Goal: Task Accomplishment & Management: Use online tool/utility

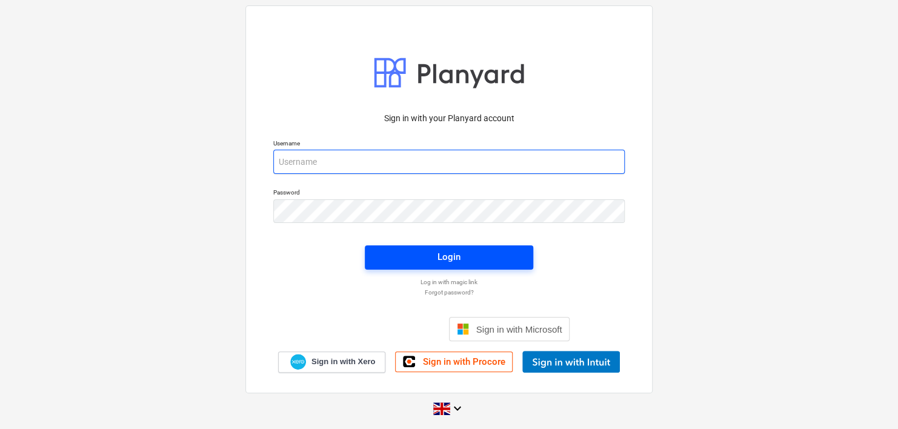
type input "[PERSON_NAME][EMAIL_ADDRESS][DOMAIN_NAME]"
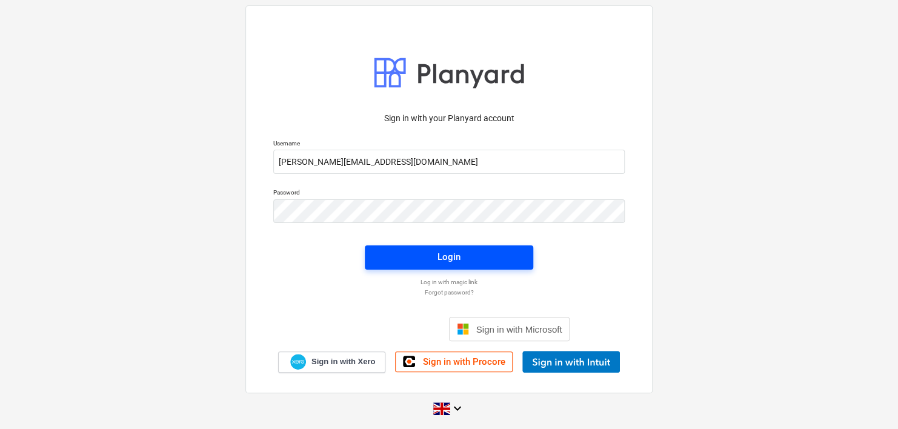
click at [447, 264] on div "Login" at bounding box center [449, 257] width 23 height 16
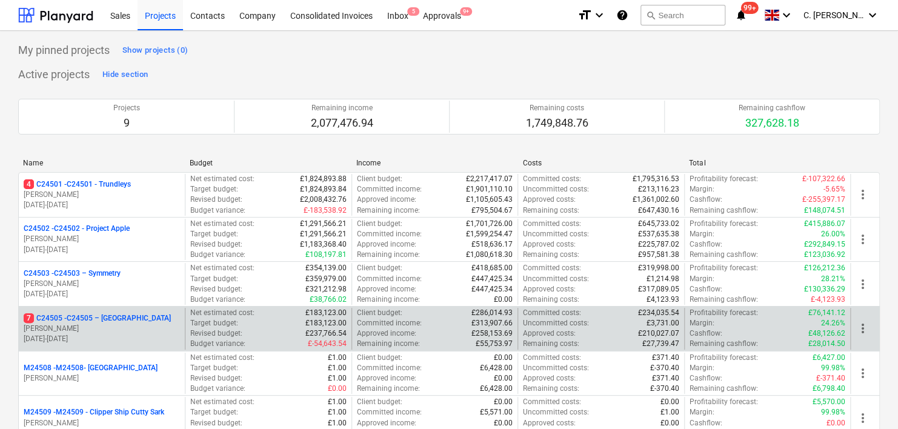
click at [75, 321] on p "7 C24505 - C24505 – [GEOGRAPHIC_DATA]" at bounding box center [97, 318] width 147 height 10
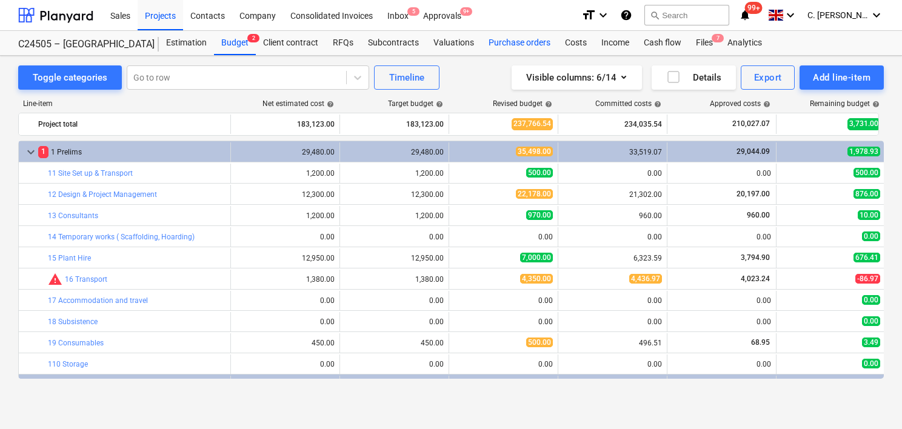
click at [530, 42] on div "Purchase orders" at bounding box center [519, 43] width 76 height 24
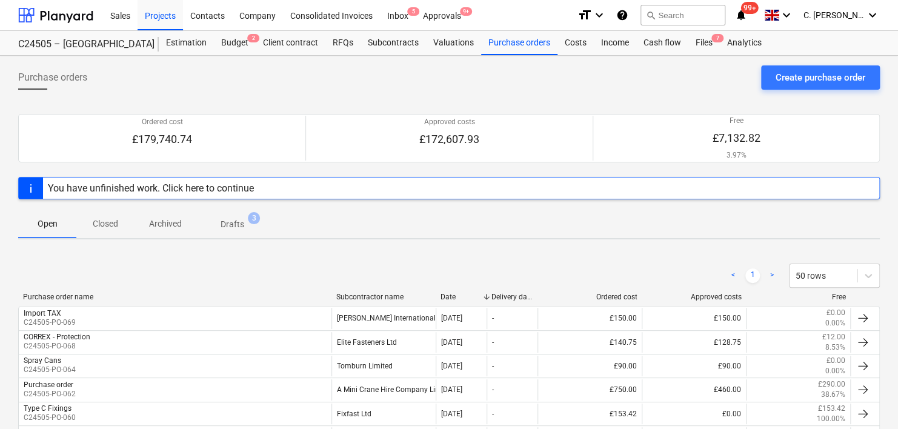
click at [379, 298] on div "Subcontractor name" at bounding box center [383, 297] width 95 height 8
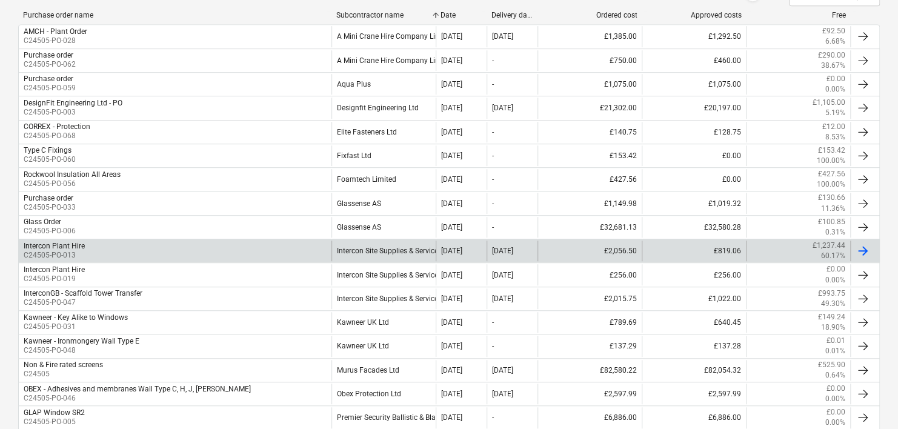
scroll to position [303, 0]
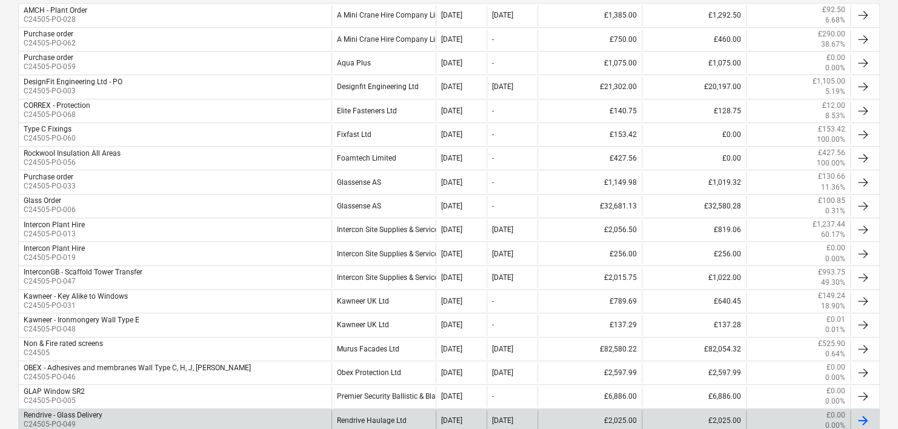
click at [98, 421] on p "C24505-PO-049" at bounding box center [63, 424] width 79 height 10
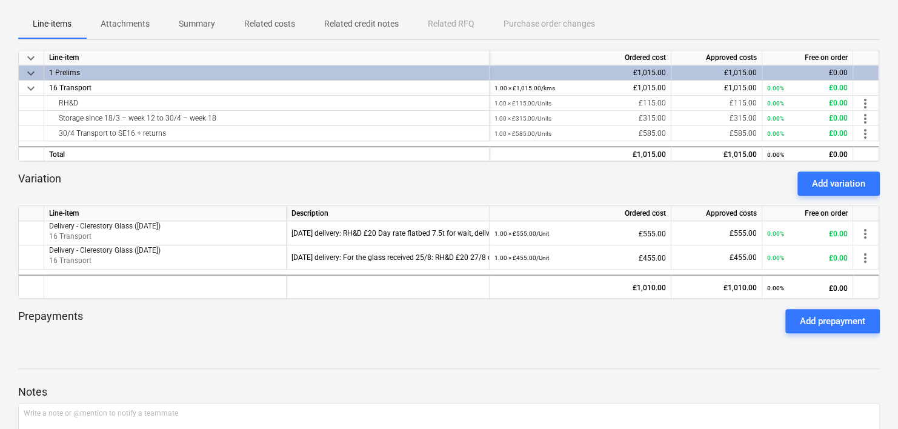
scroll to position [242, 0]
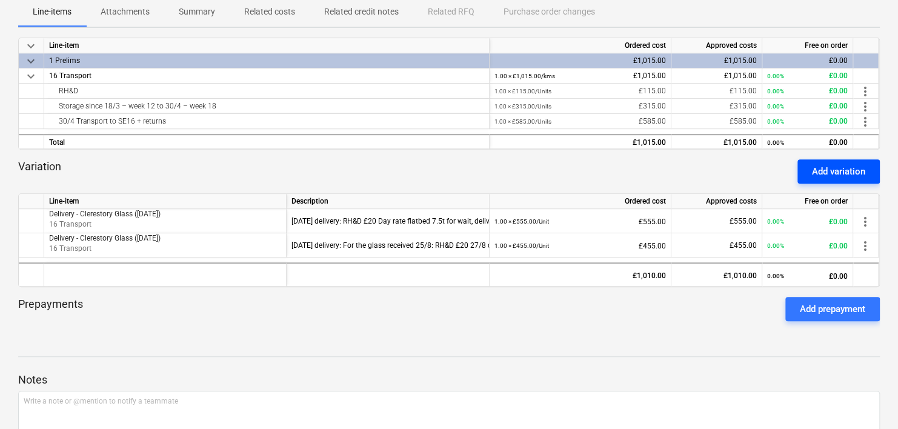
click at [830, 172] on div "Add variation" at bounding box center [838, 172] width 53 height 16
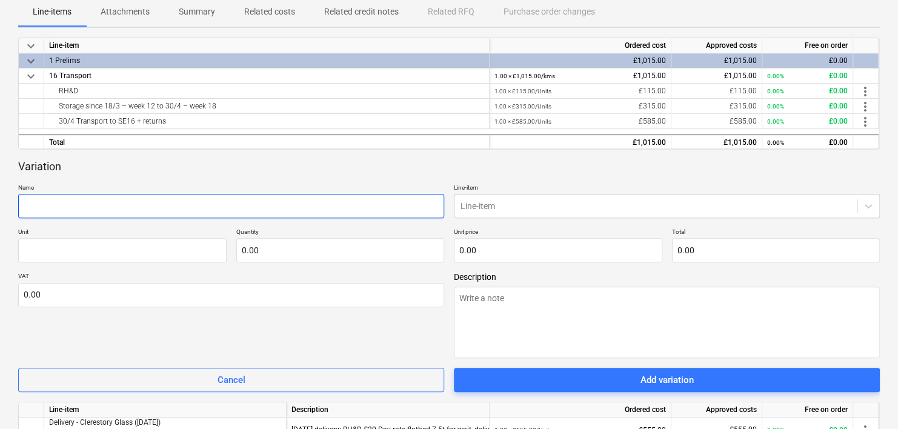
click at [93, 214] on input "text" at bounding box center [231, 206] width 426 height 24
type textarea "x"
type input "C"
type textarea "x"
type input "Cl"
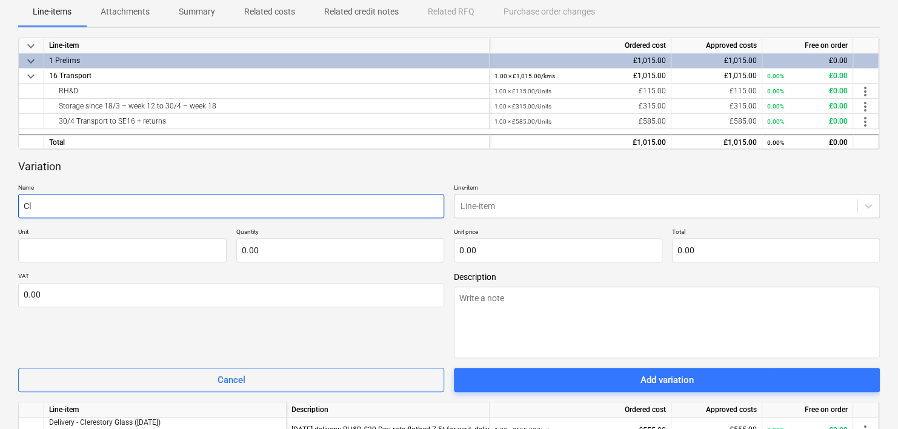
type textarea "x"
type input "Cle"
type textarea "x"
type input "Cler"
type textarea "x"
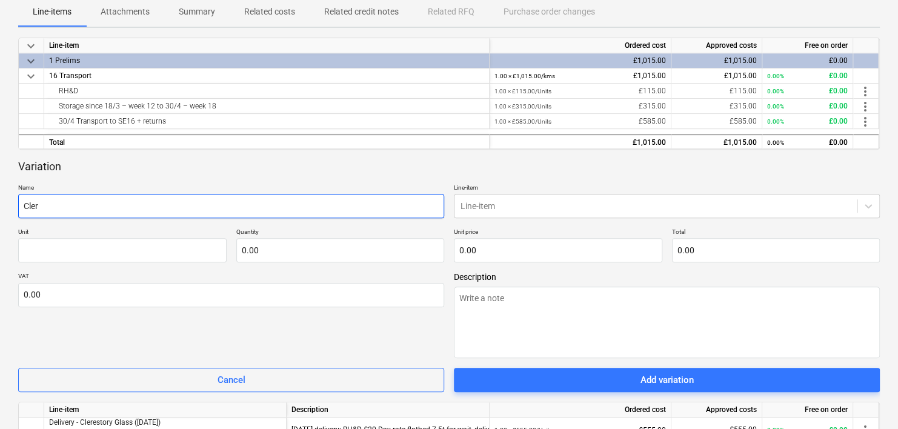
type input "Clere"
type textarea "x"
type input "Cleres"
type textarea "x"
type input "Clerest"
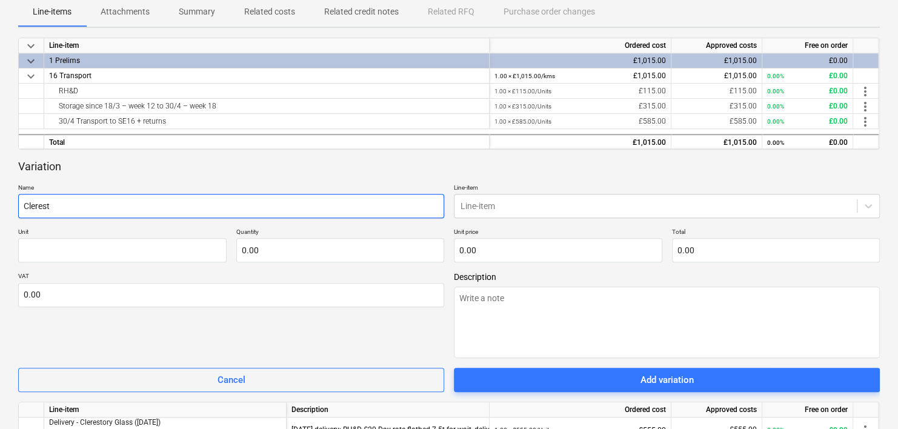
type textarea "x"
type input "Cleresto"
type textarea "x"
type input "Clerestor"
type textarea "x"
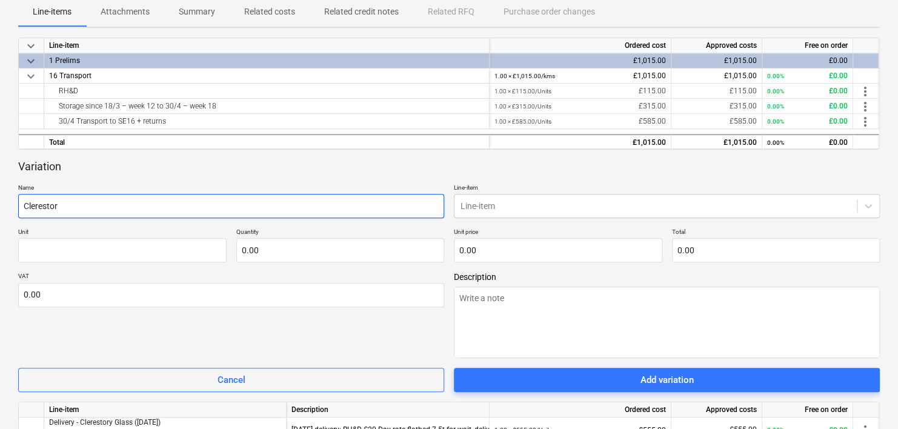
type input "Clerestory"
type textarea "x"
type input "Clerestory"
type textarea "x"
type input "Clerestory g;"
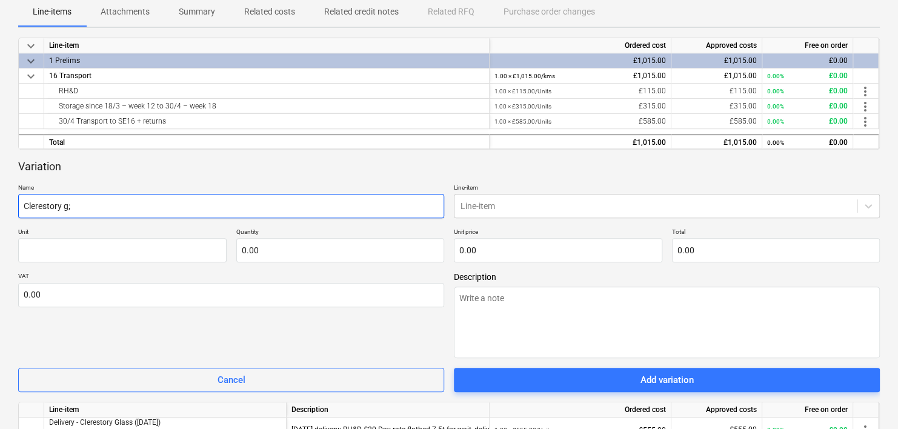
type textarea "x"
type input "Clerestory g;la"
type textarea "x"
type input "Clerestory g;las"
type textarea "x"
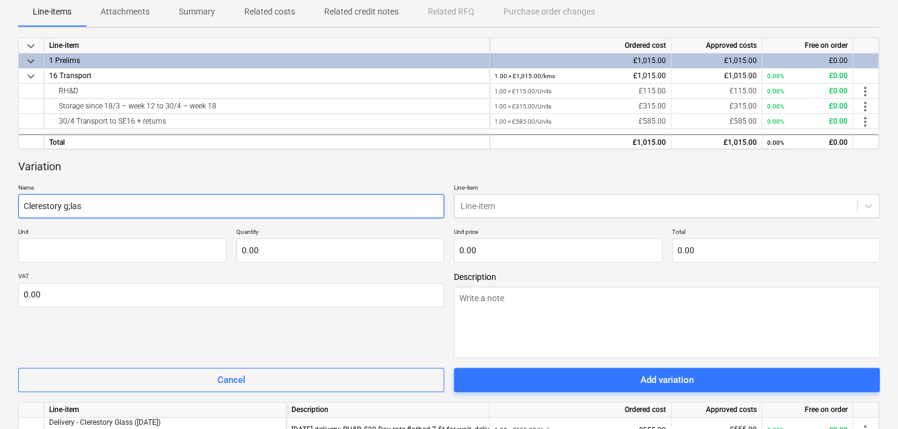
type input "Clerestory g;la"
type textarea "x"
type input "Clerestory g;l"
type textarea "x"
type input "Clerestory g;"
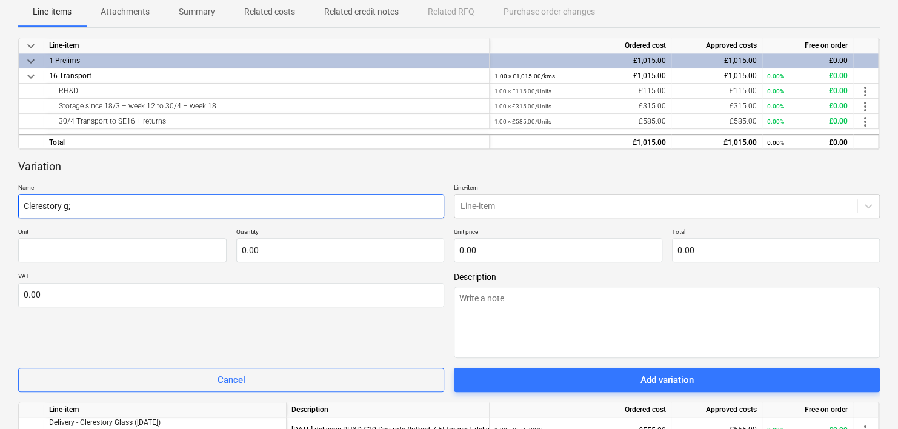
type textarea "x"
type input "Clerestory g"
type textarea "x"
type input "Clerestory gla"
type textarea "x"
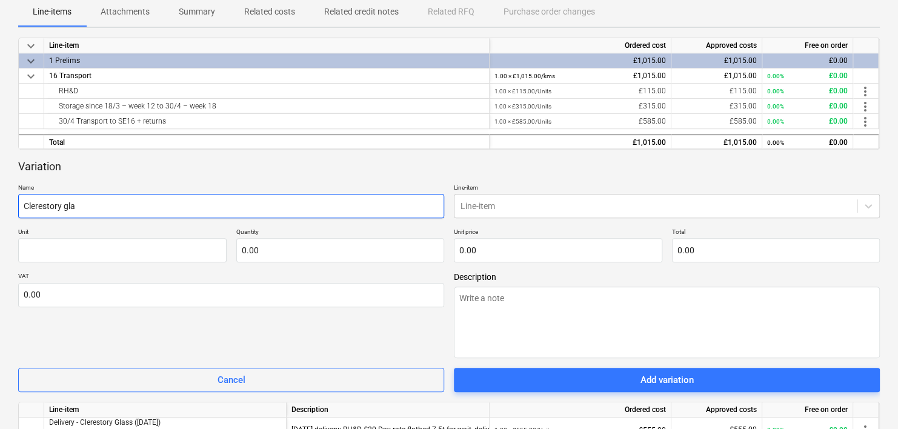
type input "Clerestory glas"
type textarea "x"
type input "Clerestory glass"
type textarea "x"
type input "Clerestory glass"
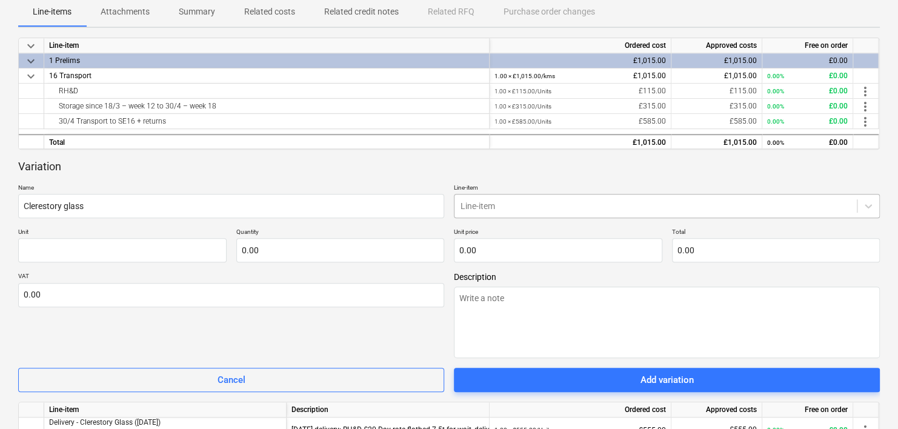
click at [467, 208] on div at bounding box center [656, 206] width 390 height 12
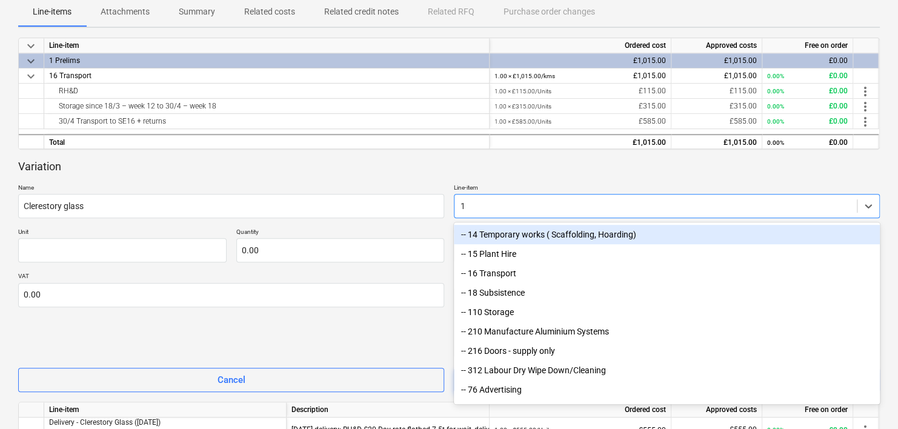
type input "16"
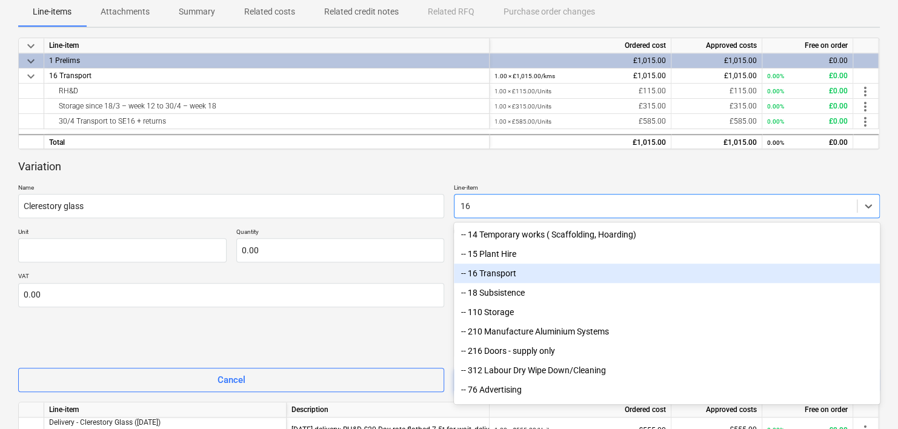
click at [499, 279] on div "-- 16 Transport" at bounding box center [667, 273] width 426 height 19
type textarea "x"
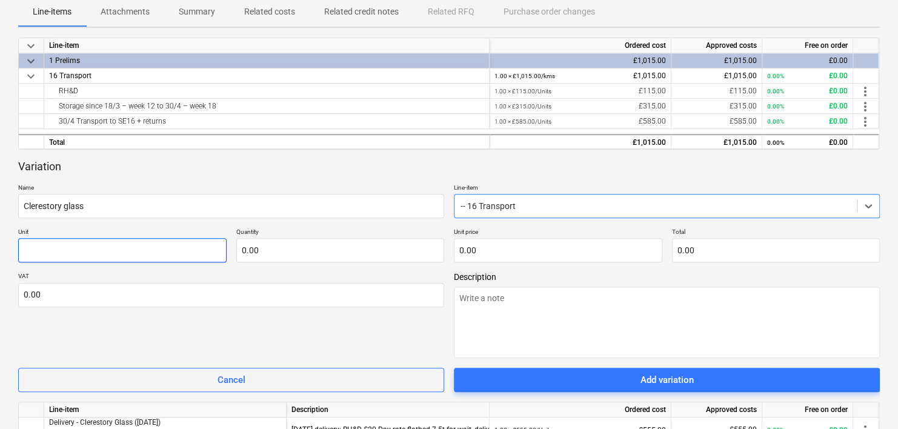
click at [53, 245] on input "text" at bounding box center [122, 250] width 208 height 24
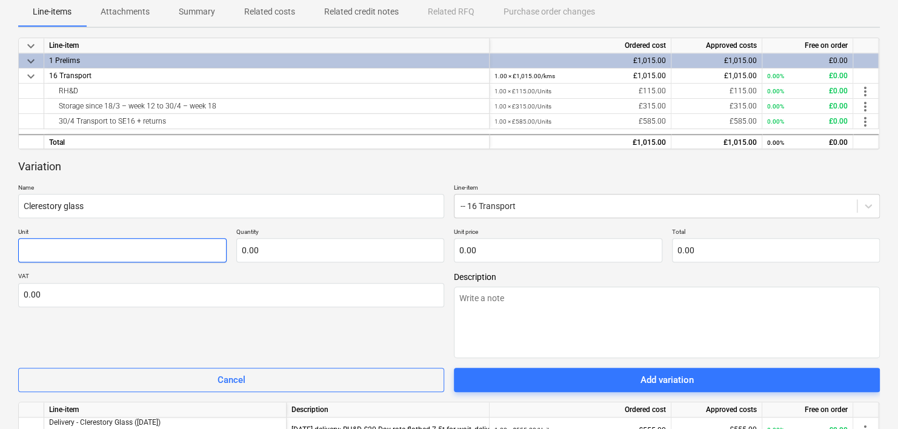
type textarea "x"
type input "U"
type textarea "x"
type input "Un"
type textarea "x"
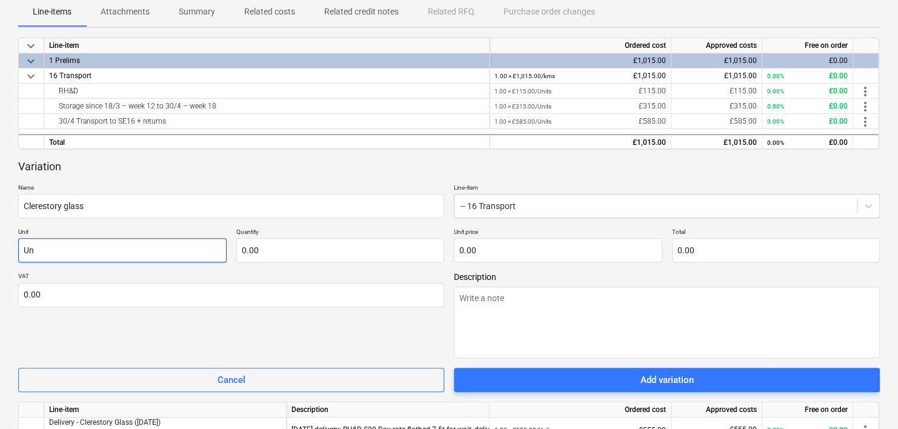
type input "Uni"
type textarea "x"
type input "Unit"
click at [272, 246] on input "text" at bounding box center [340, 250] width 208 height 24
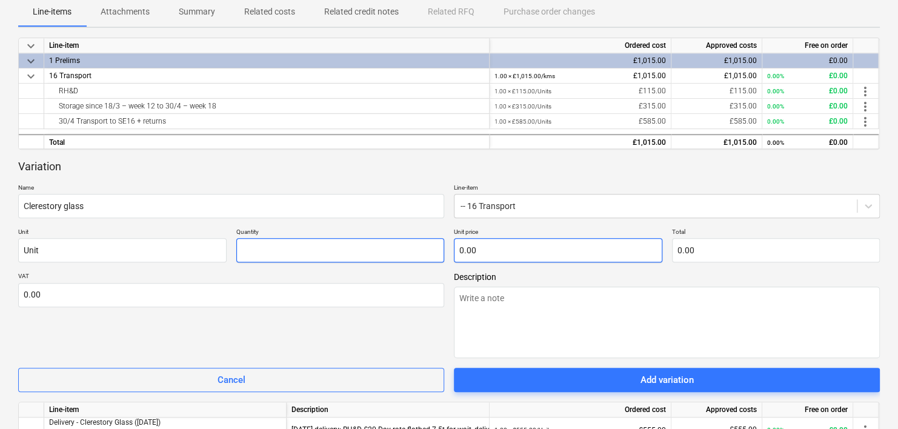
type textarea "x"
type input "1.00"
click at [514, 252] on input "text" at bounding box center [558, 250] width 208 height 24
type textarea "x"
type input "3"
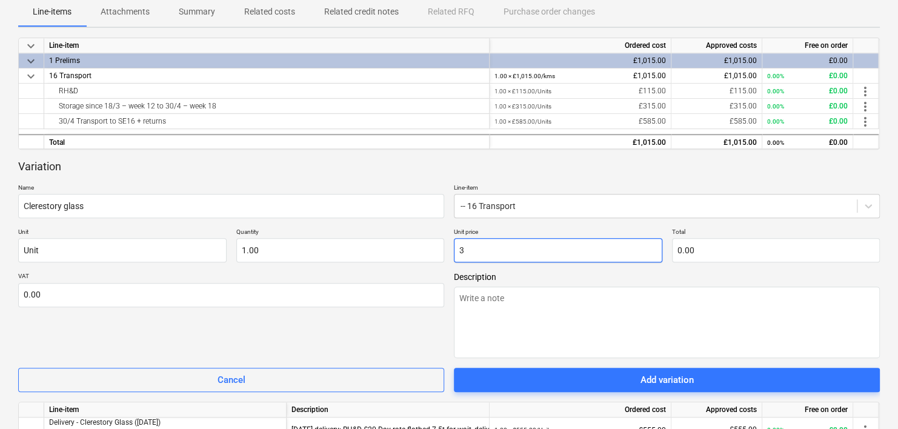
type input "3.00"
type textarea "x"
type input "30"
type input "30.00"
type textarea "x"
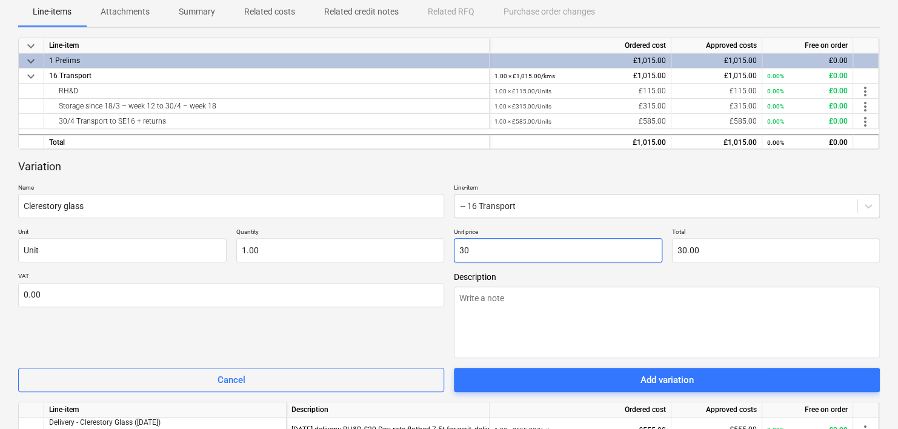
type input "300"
type input "300.00"
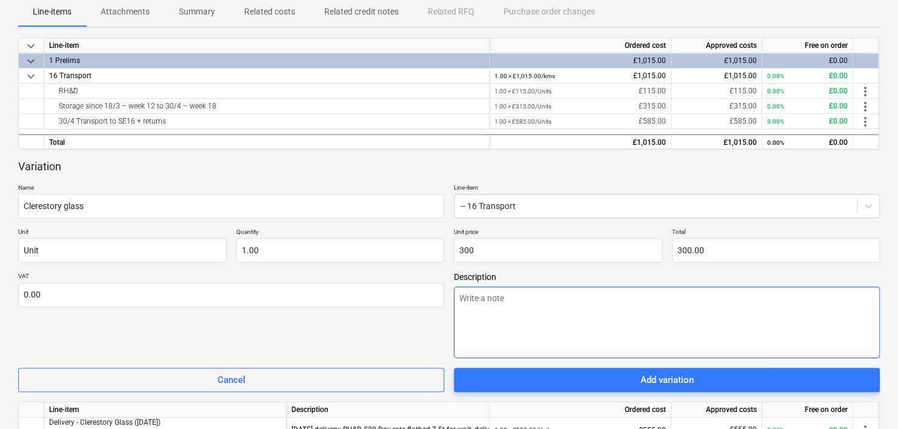
type input "300.00"
click at [568, 328] on textarea at bounding box center [667, 323] width 426 height 72
type textarea "x"
type textarea "C"
type textarea "x"
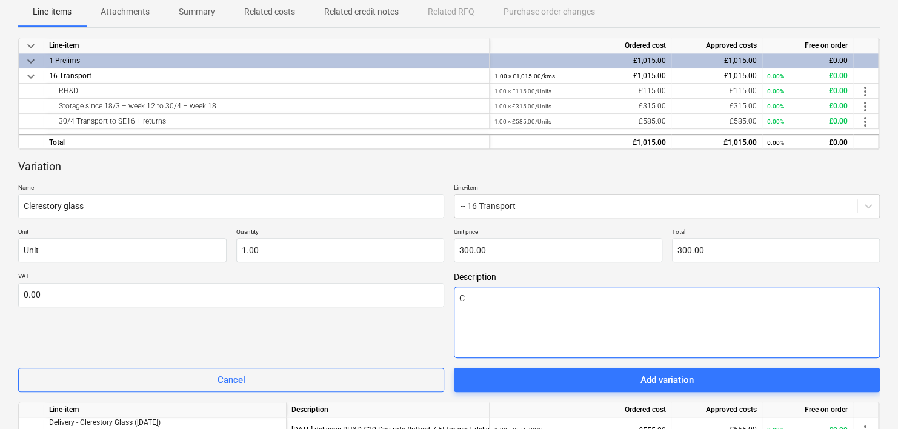
type textarea "Cl"
type textarea "x"
type textarea "Cle"
type textarea "x"
type textarea "Cler"
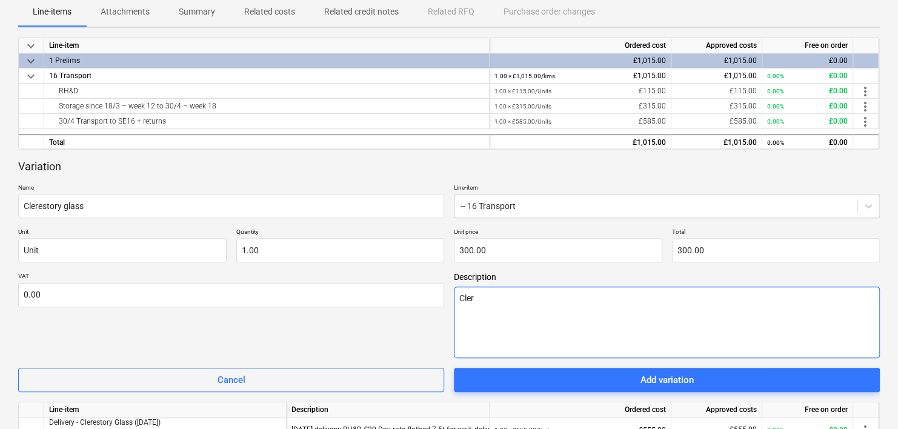
type textarea "x"
type textarea "Clere"
type textarea "x"
type textarea "Cleres"
type textarea "x"
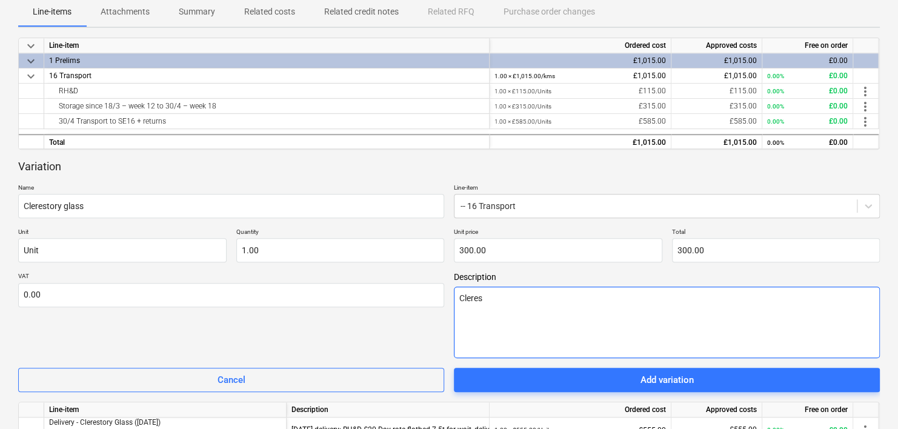
type textarea "Clerese"
type textarea "x"
type textarea "Clereset"
type textarea "x"
type textarea "Clereseto"
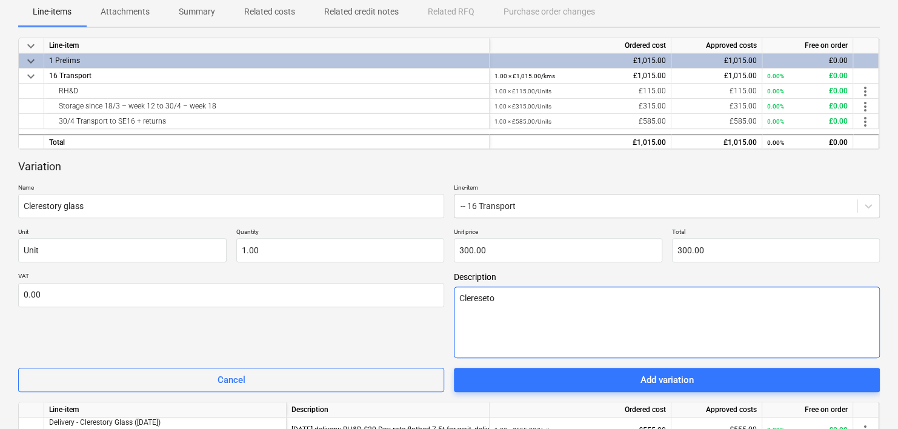
type textarea "x"
type textarea "Cleresetor"
type textarea "x"
type textarea "Cleresetory"
type textarea "x"
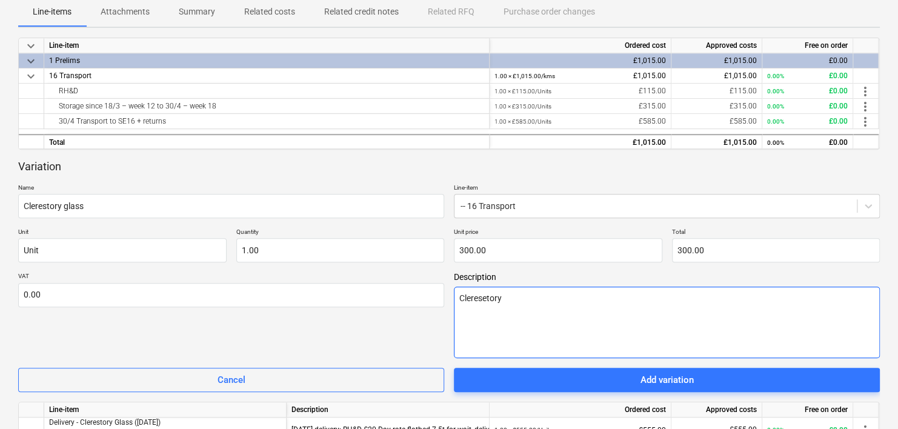
type textarea "Cleresetory"
type textarea "x"
type textarea "Cleresetory"
type textarea "x"
type textarea "Cleresetor"
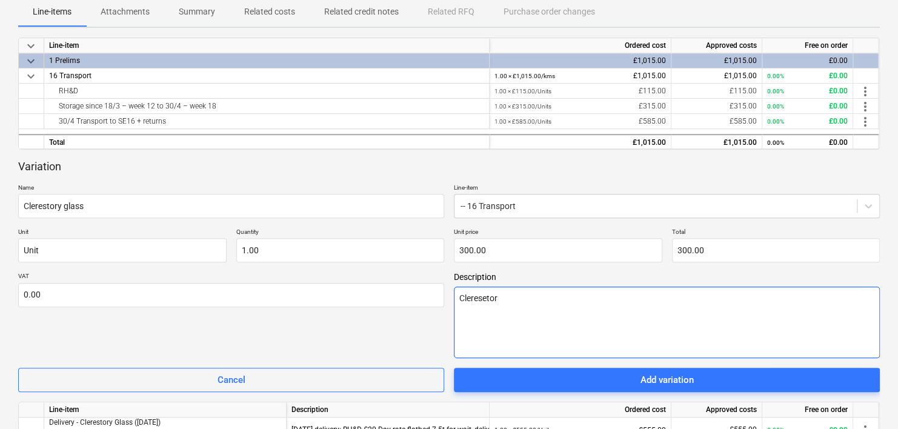
type textarea "x"
type textarea "Clereseto"
type textarea "x"
type textarea "Clereset"
type textarea "x"
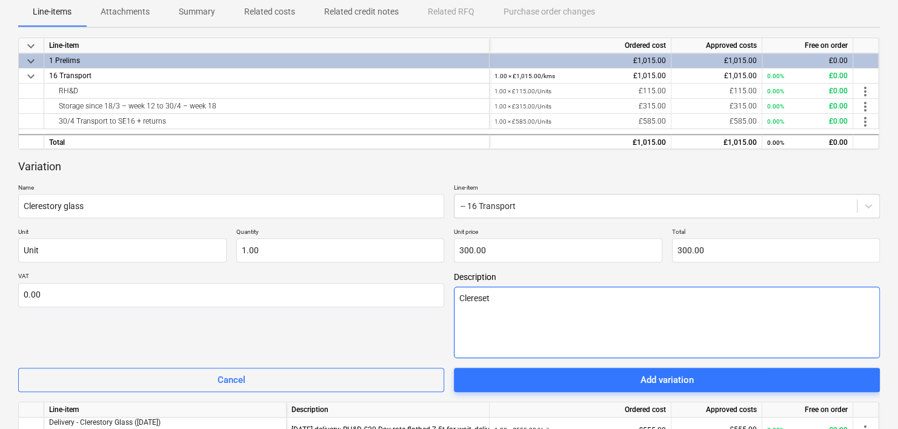
type textarea "Clerese"
type textarea "x"
type textarea "Cleres"
type textarea "x"
type textarea "Clerest"
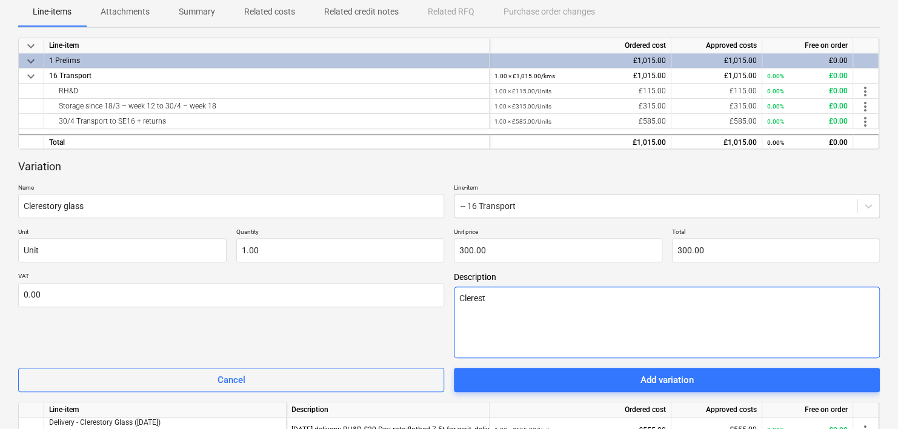
type textarea "x"
type textarea "Cleresto"
type textarea "x"
type textarea "Clerestor"
type textarea "x"
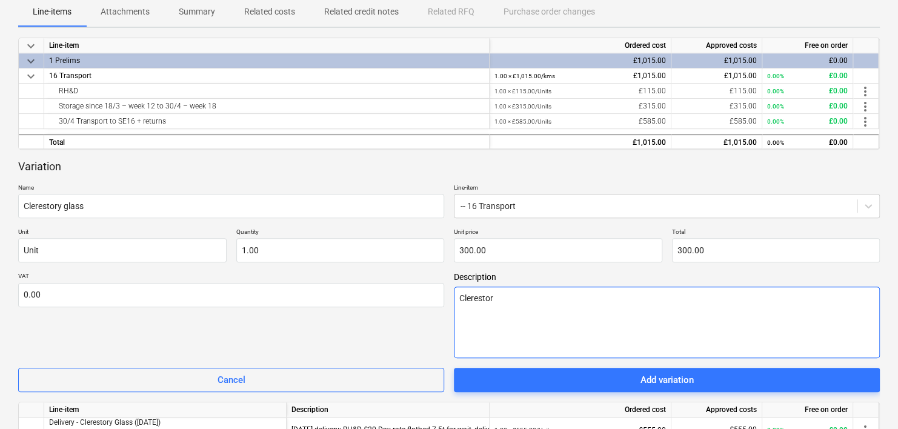
type textarea "Clerestory"
type textarea "x"
type textarea "Clerestory"
type textarea "x"
type textarea "Clerestory g"
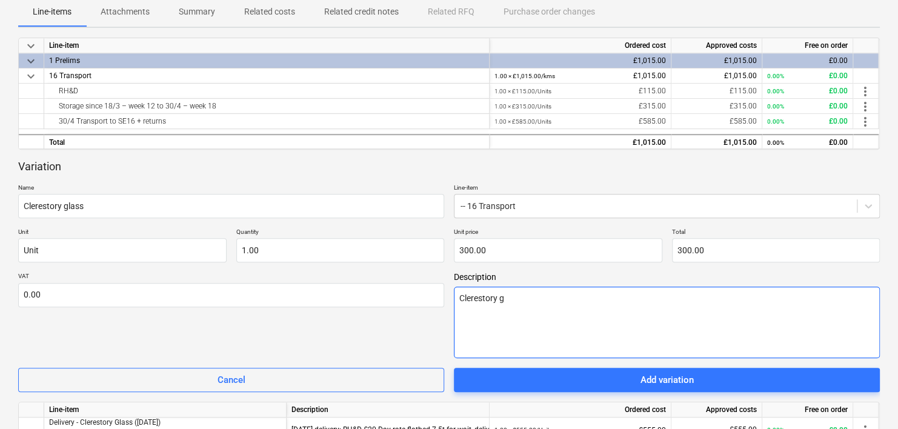
type textarea "x"
type textarea "Clerestory gl"
type textarea "x"
type textarea "Clerestory gla"
type textarea "x"
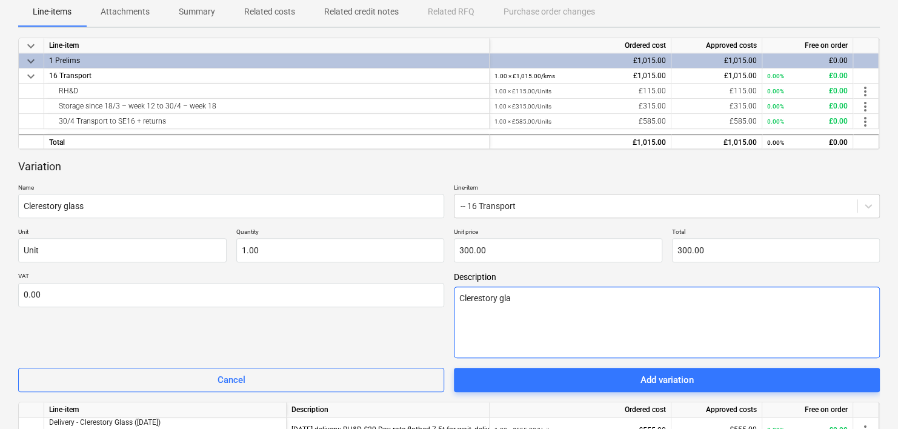
type textarea "Clerestory glas"
type textarea "x"
type textarea "Clerestory glass"
type textarea "x"
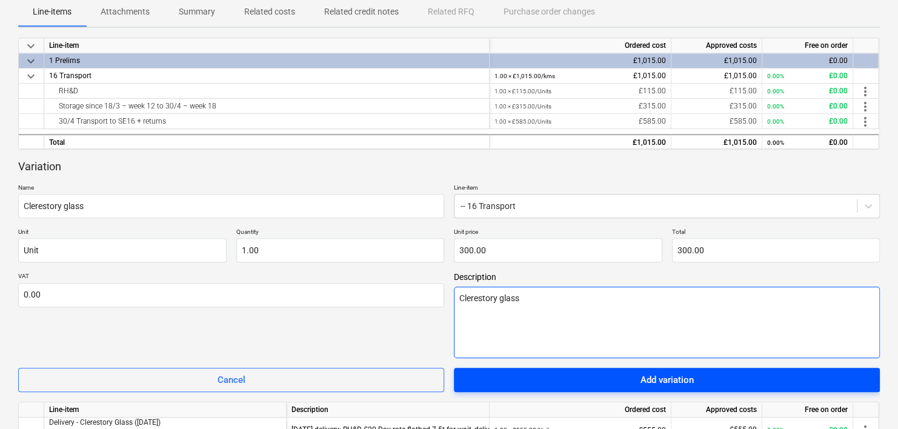
type textarea "Clerestory glass"
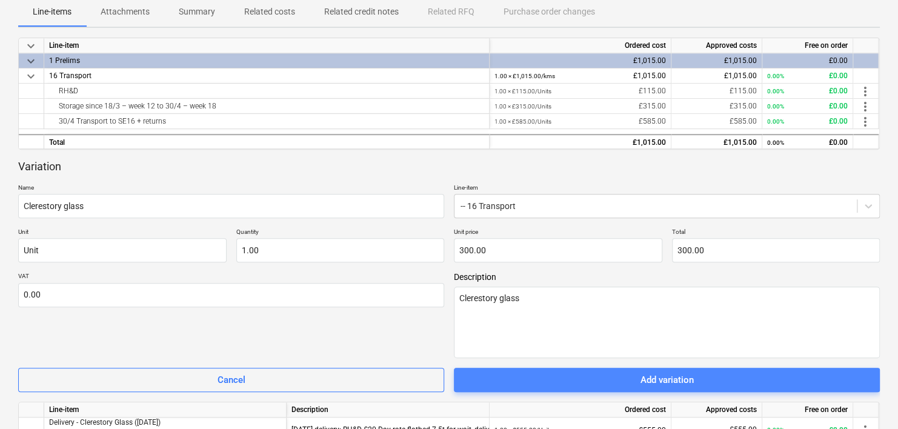
click at [713, 385] on span "Add variation" at bounding box center [666, 380] width 397 height 16
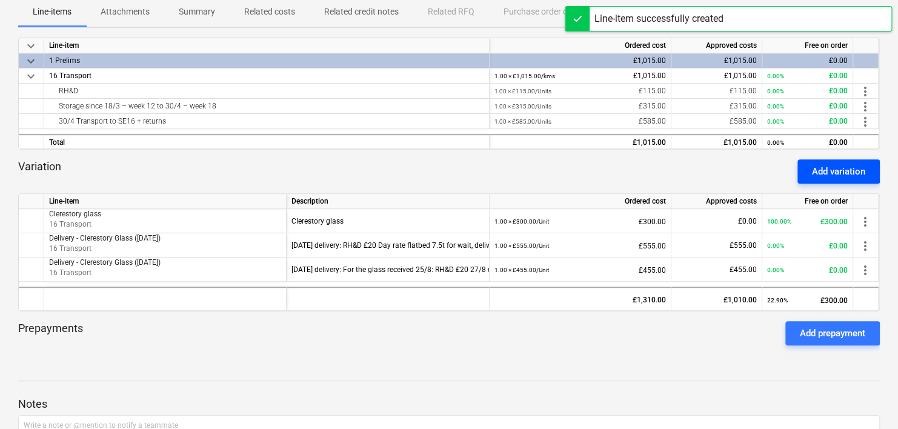
click at [839, 169] on div "Add variation" at bounding box center [838, 172] width 53 height 16
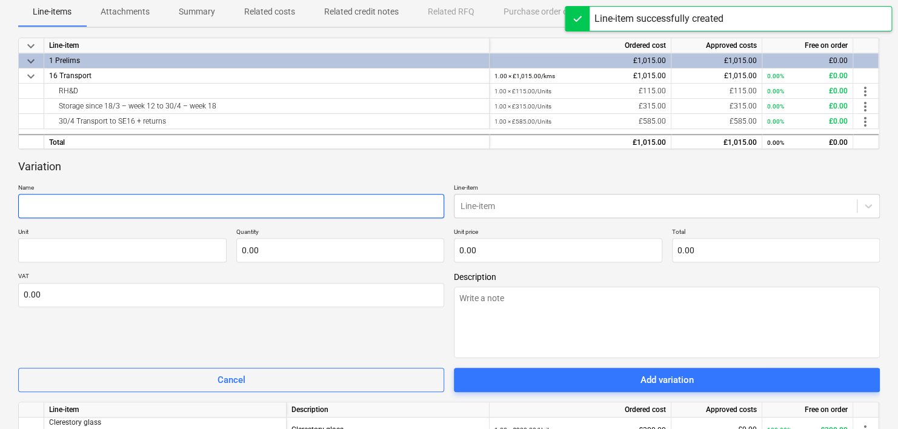
click at [78, 215] on input "text" at bounding box center [231, 206] width 426 height 24
type textarea "x"
type input "S"
type textarea "x"
type input "St"
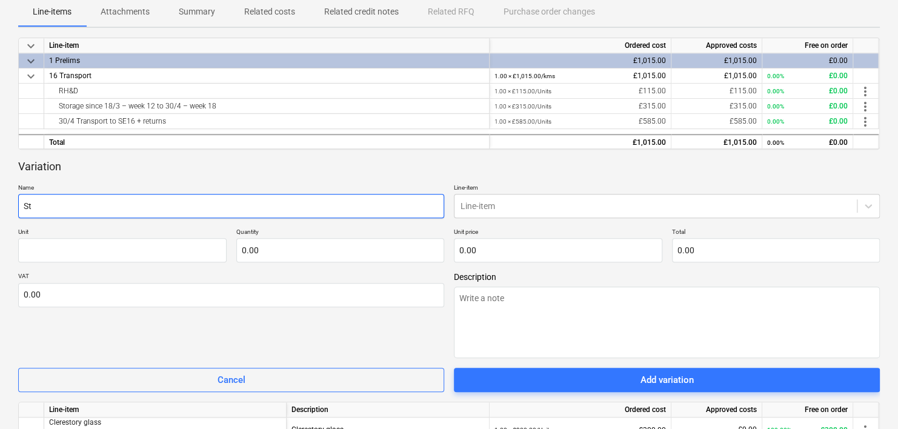
type textarea "x"
type input "Sto"
type textarea "x"
type input "Stor"
type textarea "x"
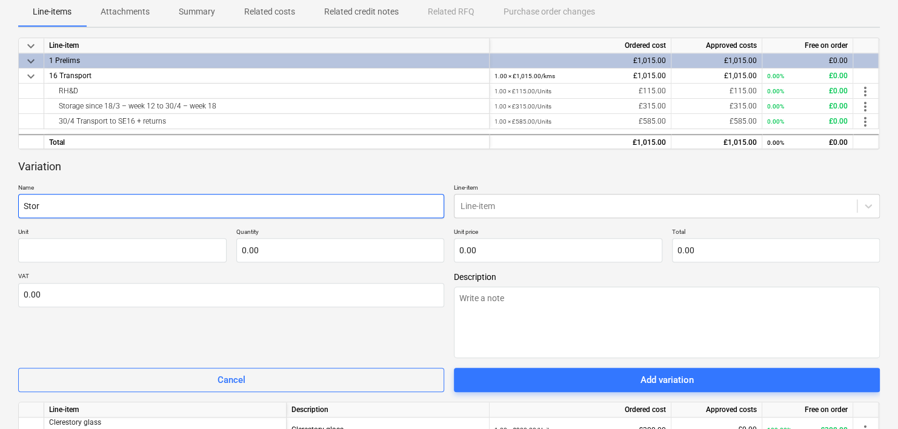
type input "Stora"
type textarea "x"
type input "Storag"
type textarea "x"
type input "Storage"
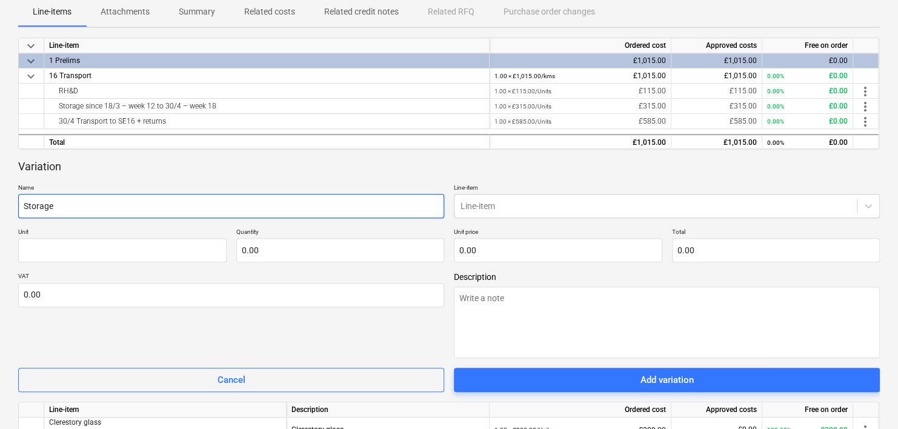
type textarea "x"
type input "Storage"
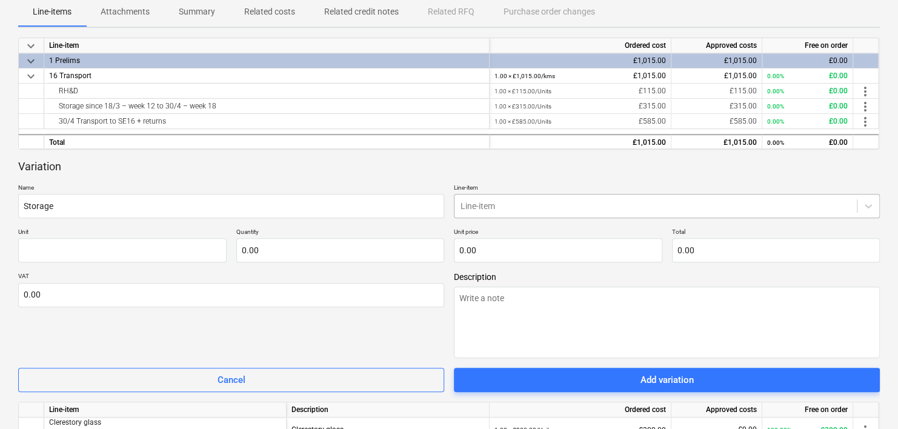
click at [513, 203] on div at bounding box center [656, 206] width 390 height 12
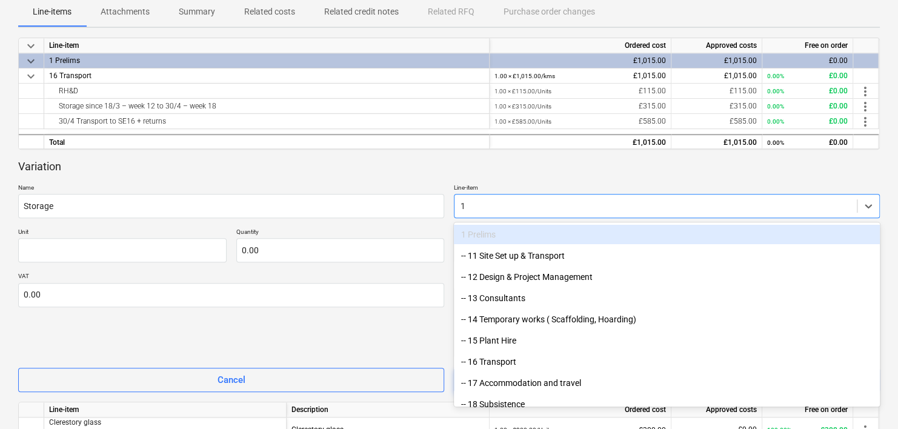
type input "16"
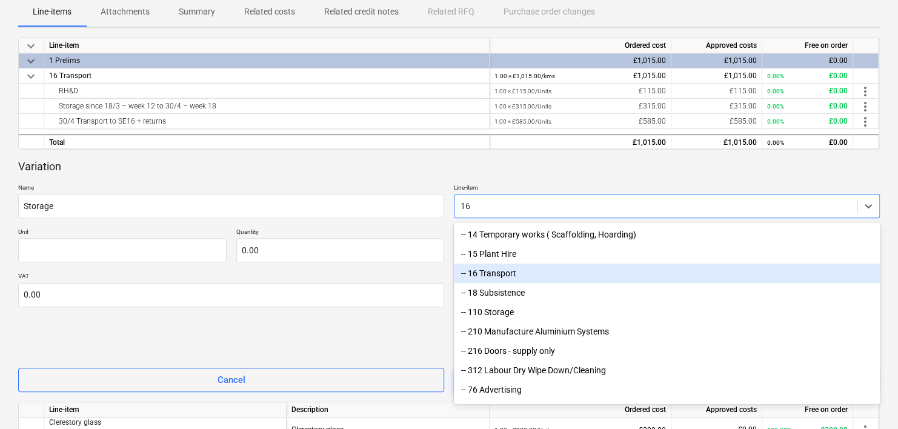
click at [484, 270] on div "-- 16 Transport" at bounding box center [667, 273] width 426 height 19
type textarea "x"
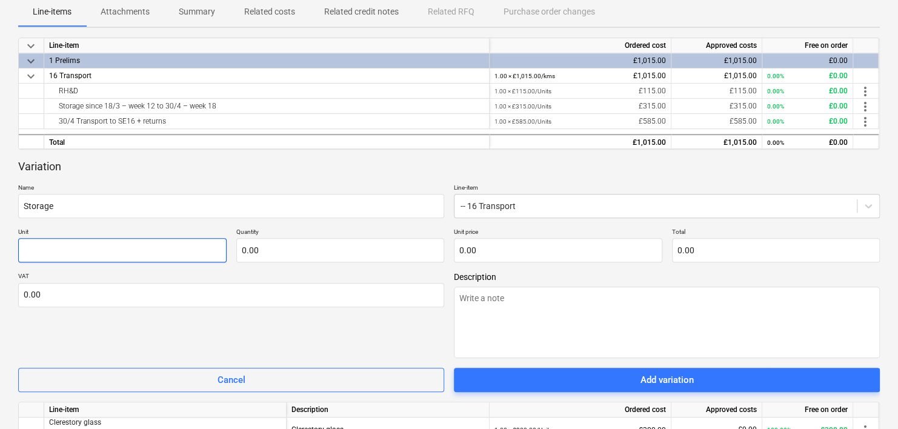
click at [39, 253] on input "text" at bounding box center [122, 250] width 208 height 24
type textarea "x"
type input "U"
type textarea "x"
type input "Un"
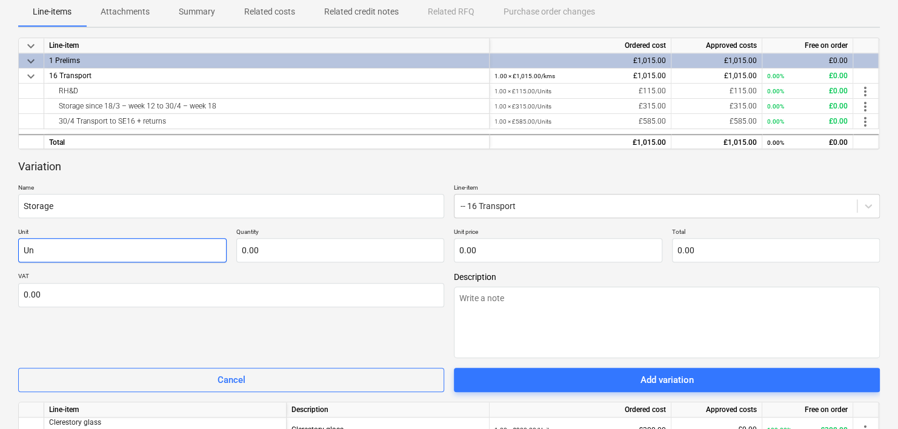
type textarea "x"
type input "Unit"
type textarea "x"
type input "Unit"
click at [258, 255] on input "text" at bounding box center [340, 250] width 208 height 24
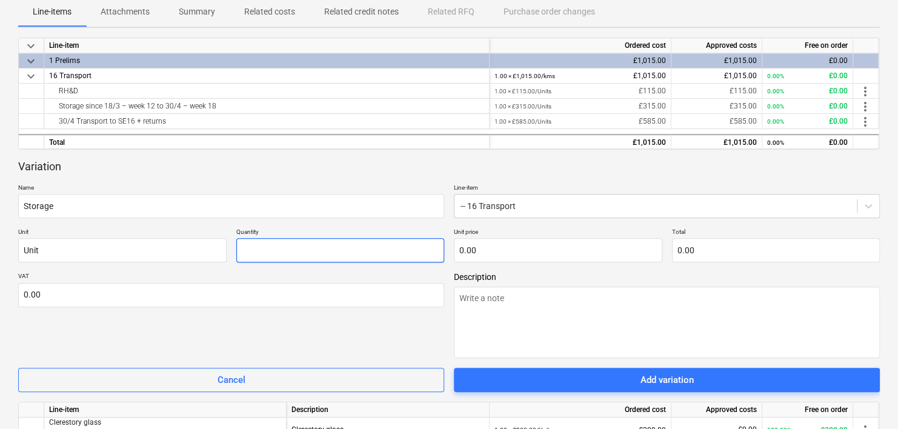
type textarea "x"
type input "1.00"
click at [493, 255] on input "text" at bounding box center [558, 250] width 208 height 24
type textarea "x"
type input "2"
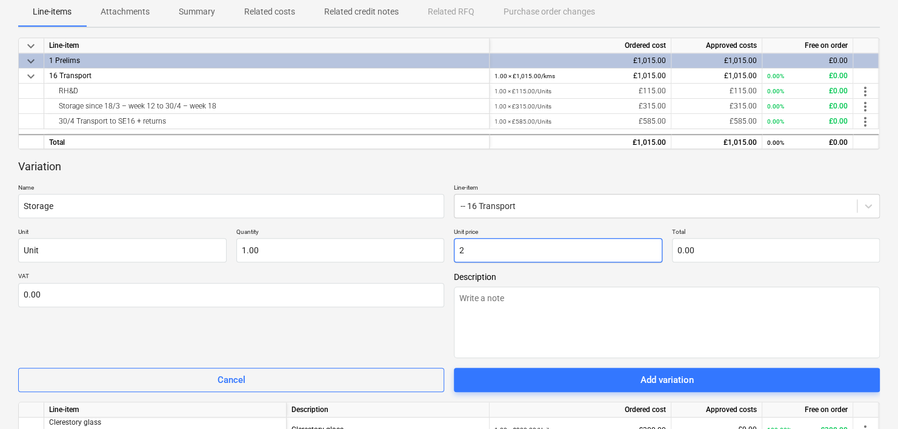
type input "2.00"
type textarea "x"
type input "26"
type input "26.00"
type input "26"
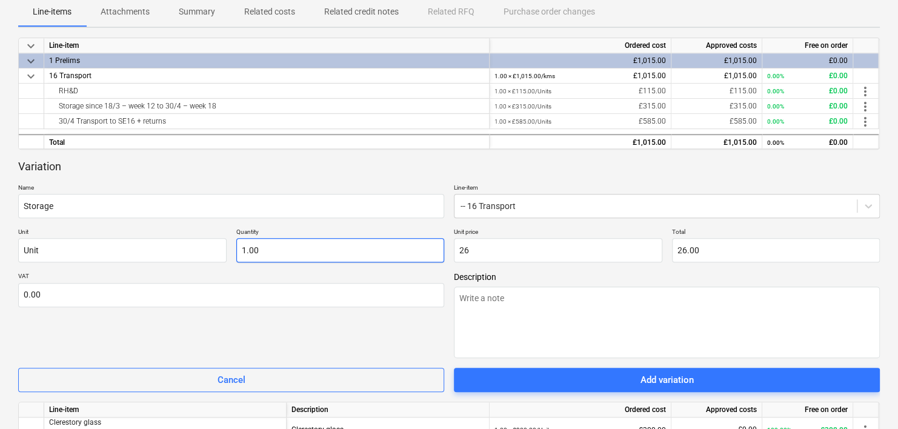
type input "1"
type input "26.00"
click at [318, 253] on input "1" at bounding box center [340, 250] width 208 height 24
drag, startPoint x: 319, startPoint y: 250, endPoint x: 218, endPoint y: 245, distance: 100.7
click at [218, 242] on div "Unit Unit Quantity 1 Unit price 26.00 Total 26.00" at bounding box center [449, 245] width 862 height 35
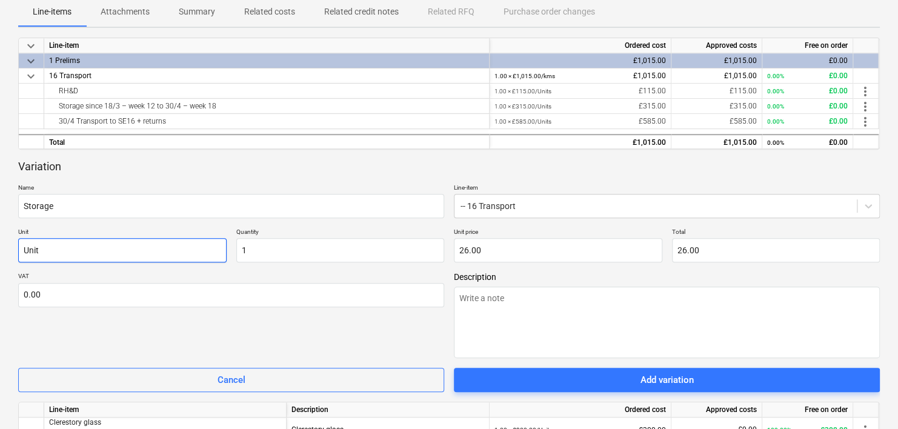
type input "1.00"
click at [95, 247] on input "Unit" at bounding box center [122, 250] width 208 height 24
drag, startPoint x: 95, startPoint y: 248, endPoint x: 0, endPoint y: 220, distance: 98.6
type textarea "x"
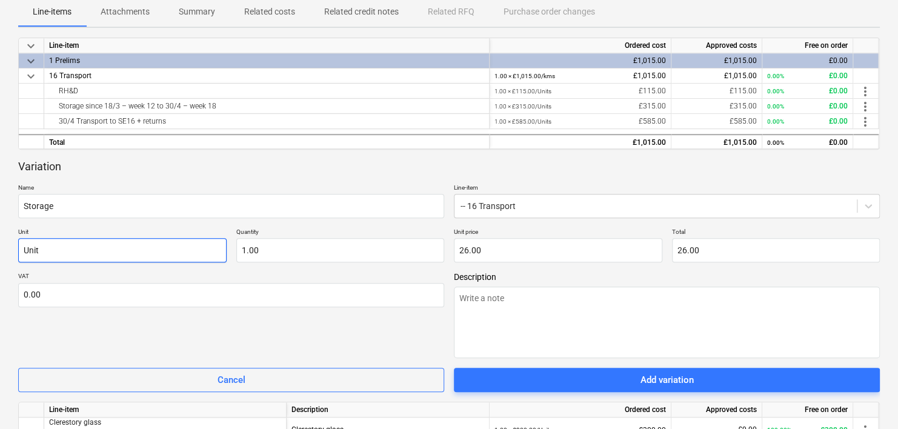
type input "M"
type textarea "x"
type input "Mo"
type textarea "x"
type input "Mon"
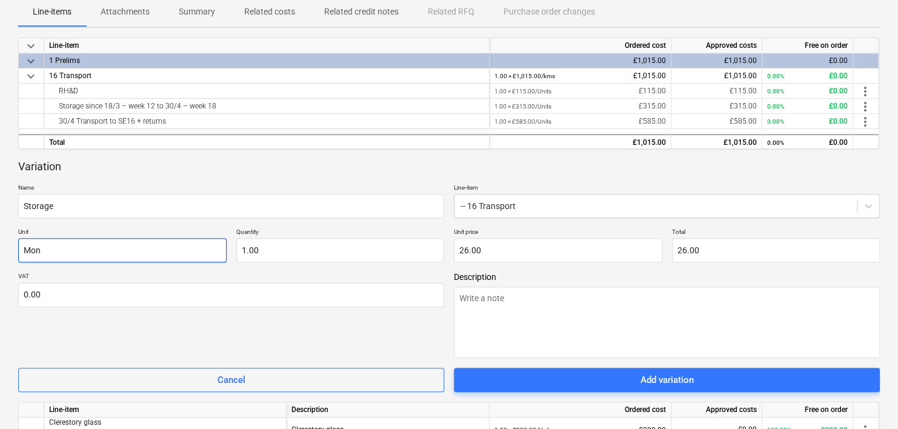
type textarea "x"
type input "Mont"
type textarea "x"
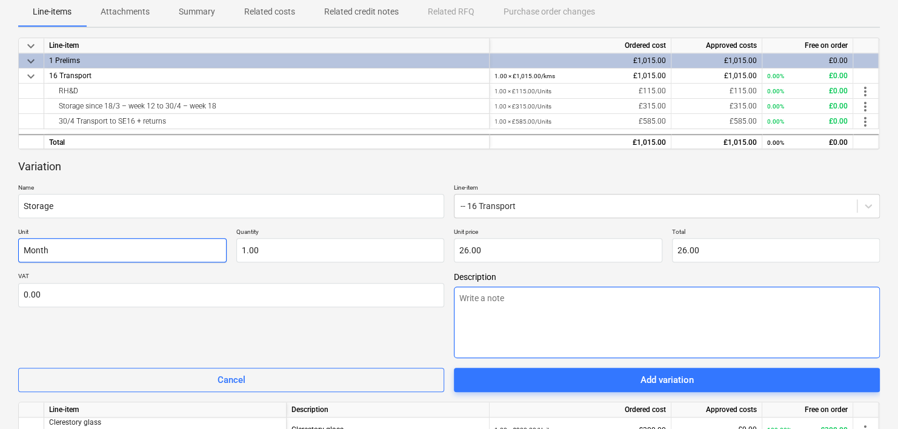
type input "Month"
click at [511, 318] on textarea at bounding box center [667, 323] width 426 height 72
type textarea "x"
type textarea "M"
type textarea "x"
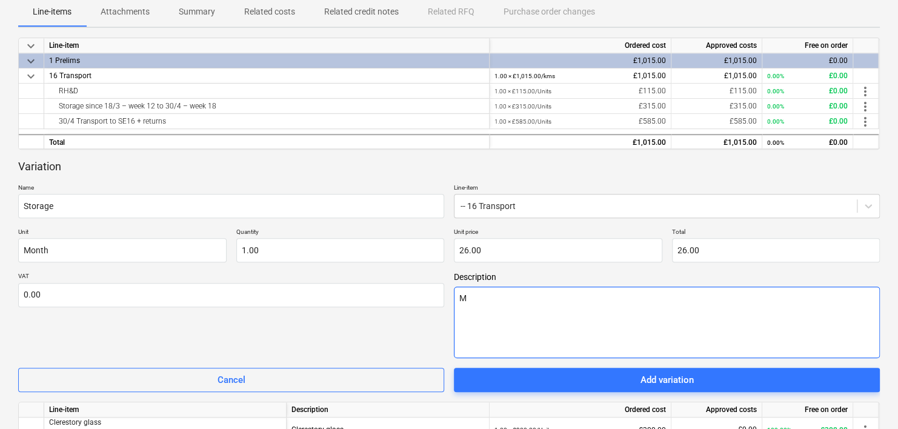
type textarea "Mo"
type textarea "x"
type textarea "Mon"
type textarea "x"
type textarea "Mont"
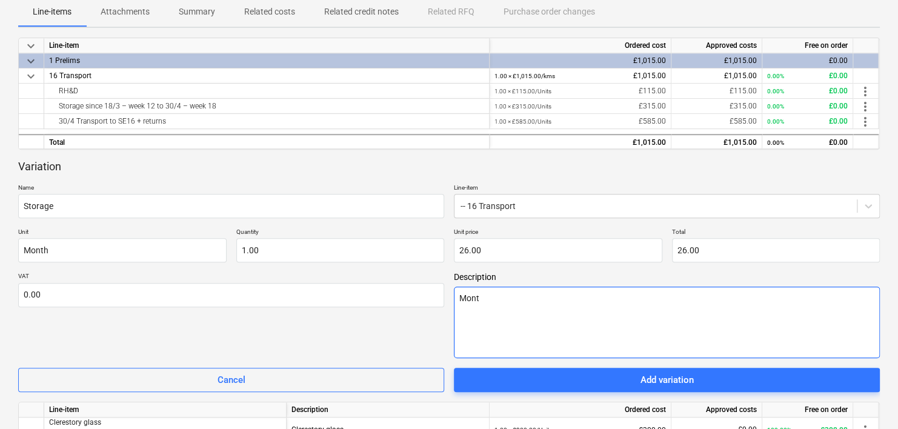
type textarea "x"
type textarea "Month"
type textarea "x"
type textarea "Monthl"
type textarea "x"
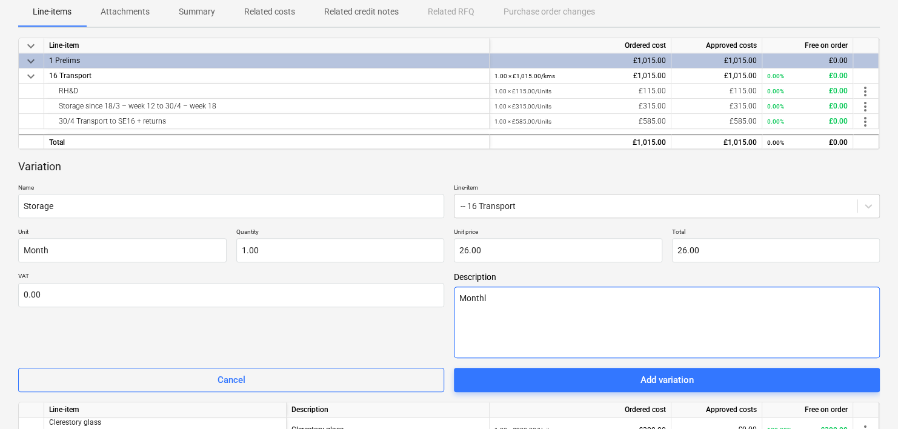
type textarea "Monthly"
type textarea "x"
type textarea "Monthly"
type textarea "x"
type textarea "Monthly s"
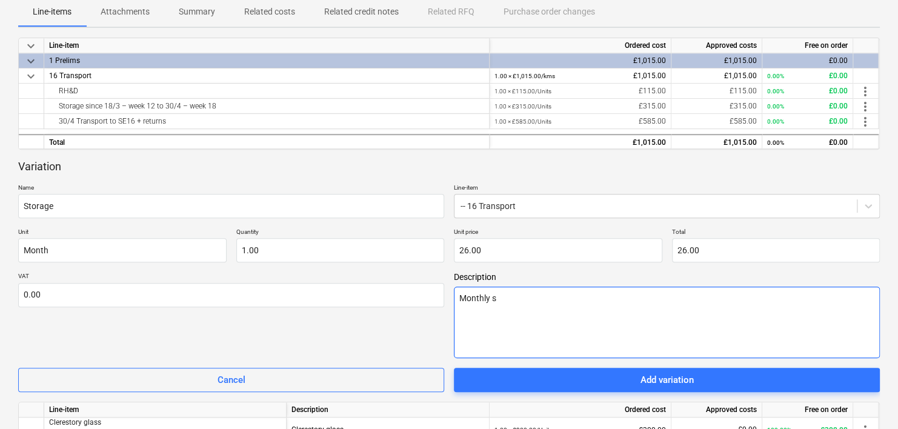
type textarea "x"
type textarea "Monthly st"
type textarea "x"
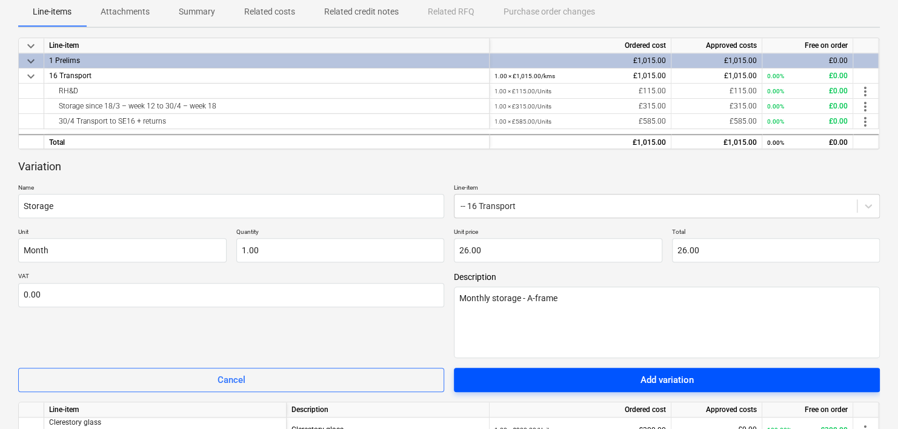
click at [667, 373] on div "Add variation" at bounding box center [667, 380] width 53 height 16
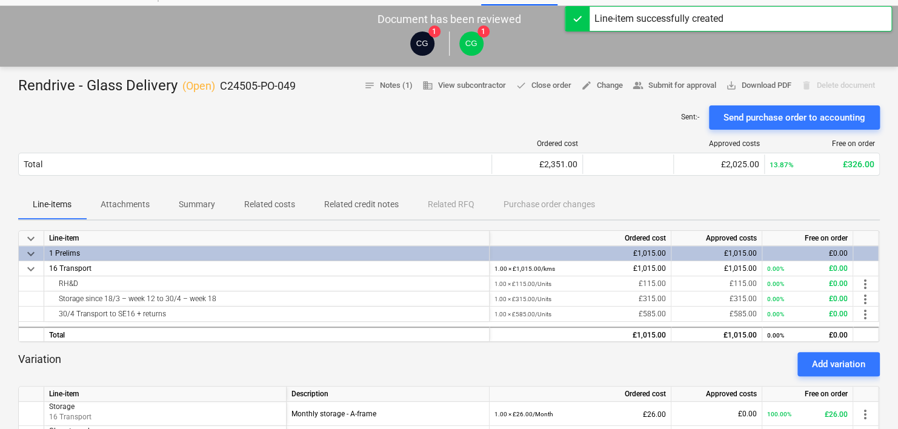
scroll to position [0, 0]
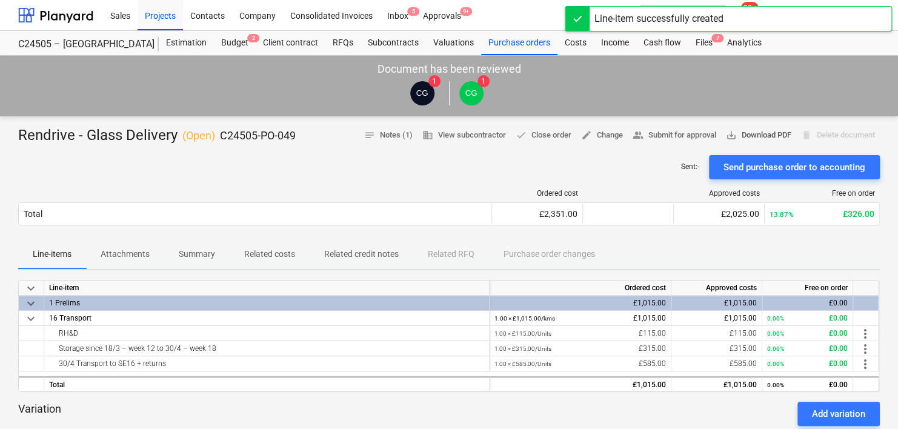
click at [759, 134] on span "save_alt Download PDF" at bounding box center [758, 135] width 65 height 14
